Goal: Navigation & Orientation: Find specific page/section

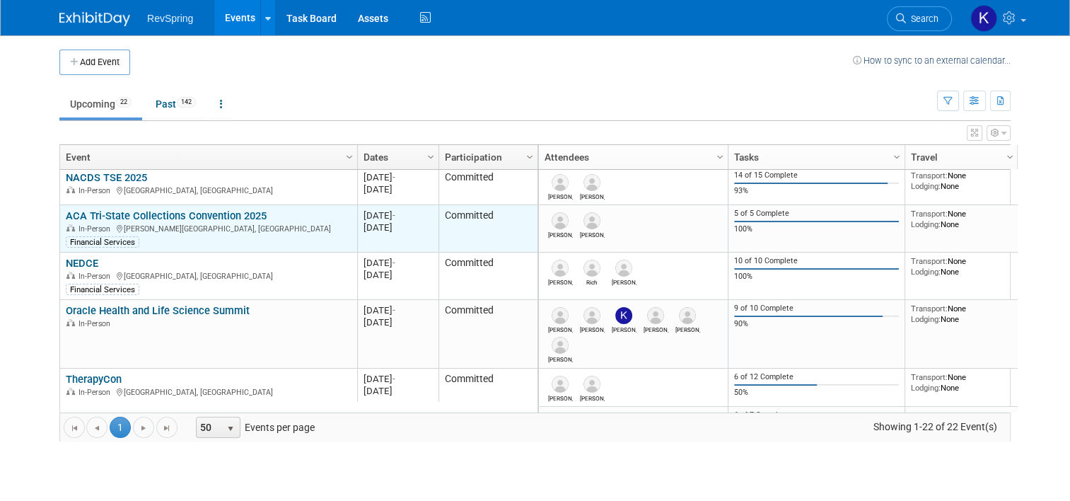
scroll to position [8, 0]
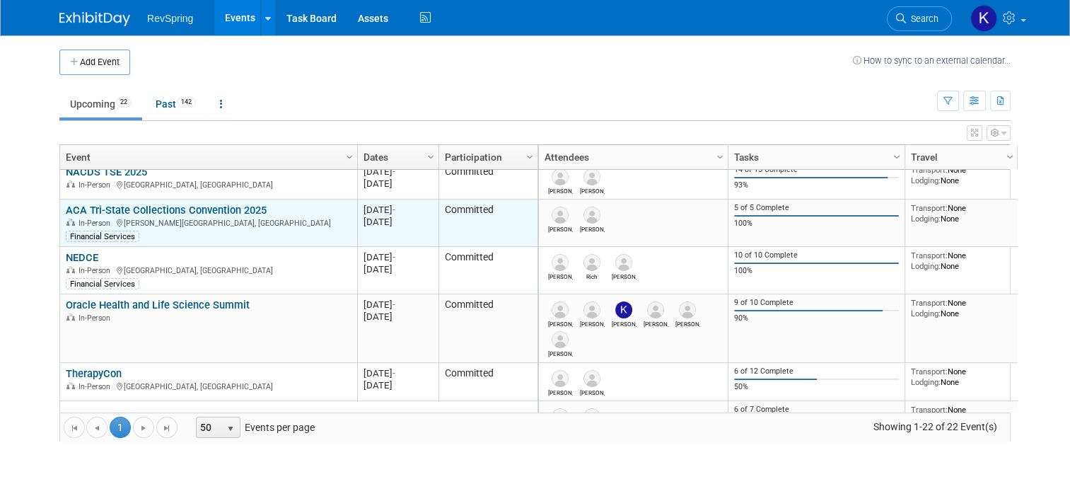
click at [220, 208] on link "ACA Tri-State Collections Convention 2025" at bounding box center [166, 210] width 201 height 13
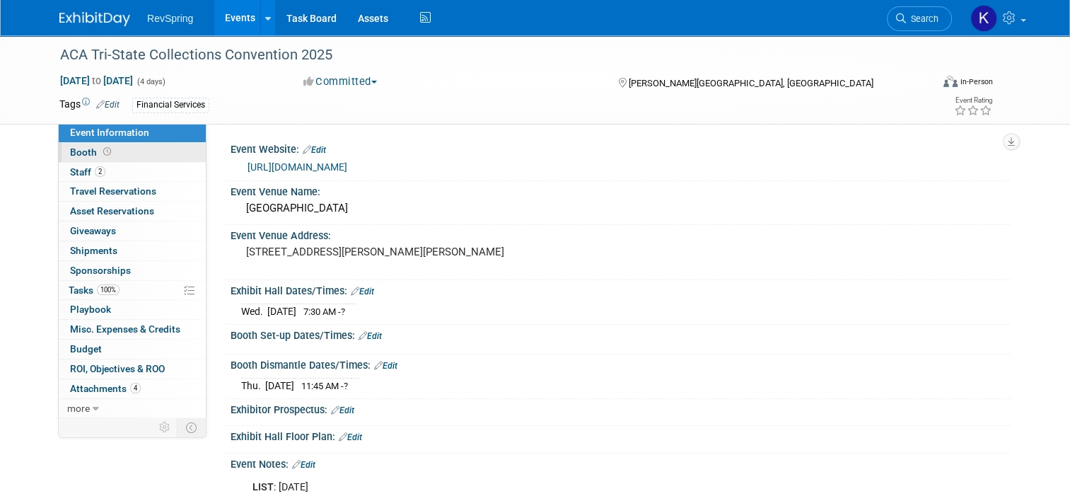
click at [83, 151] on span "Booth" at bounding box center [92, 151] width 44 height 11
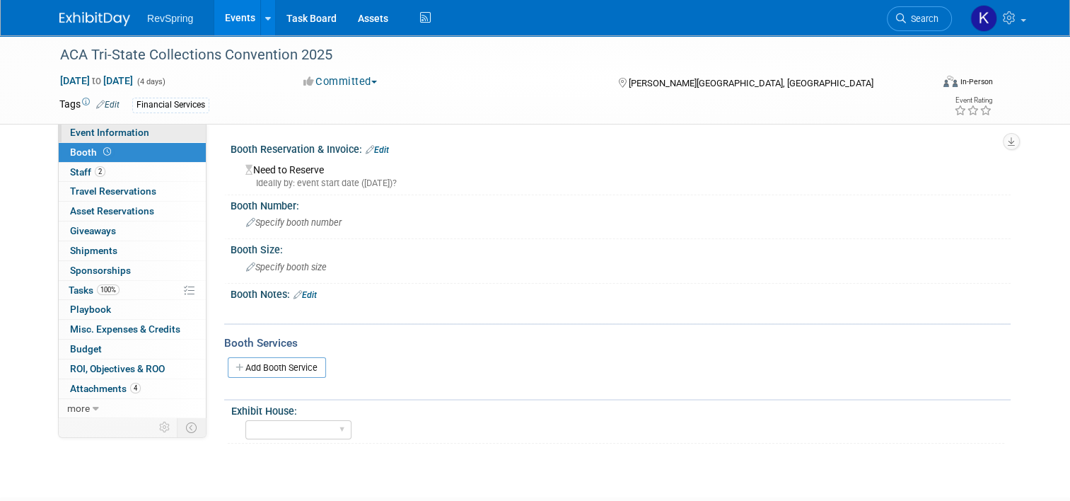
click at [132, 133] on span "Event Information" at bounding box center [109, 132] width 79 height 11
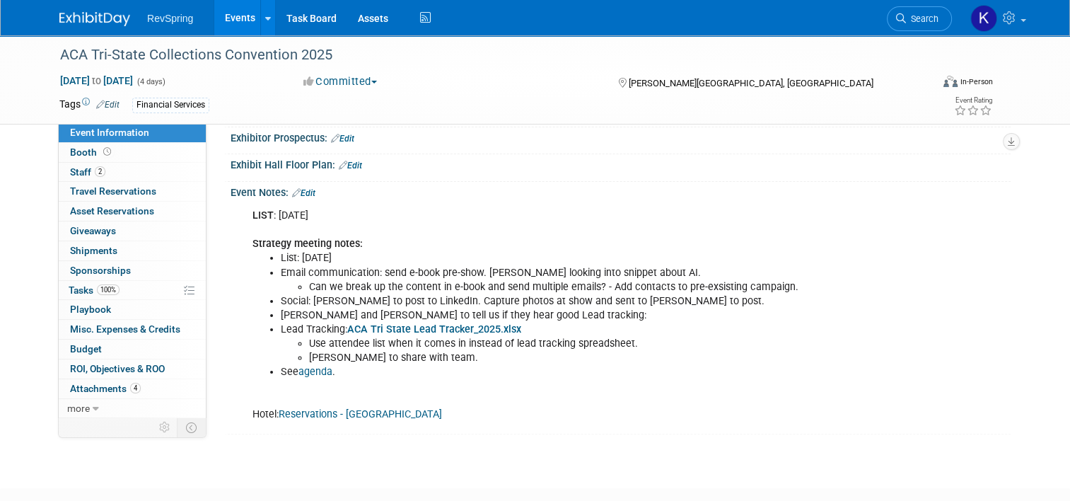
scroll to position [272, 0]
